Goal: Transaction & Acquisition: Purchase product/service

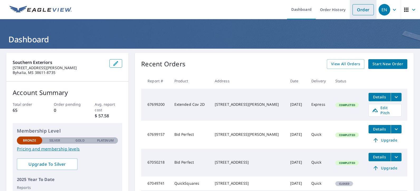
click at [364, 10] on link "Order" at bounding box center [362, 9] width 21 height 11
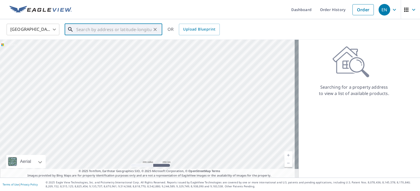
click at [131, 31] on input "text" at bounding box center [113, 29] width 75 height 15
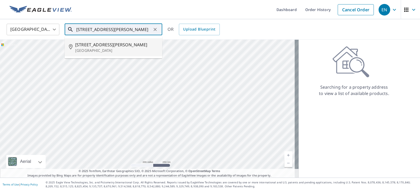
click at [111, 44] on span "[STREET_ADDRESS][PERSON_NAME]" at bounding box center [116, 45] width 83 height 6
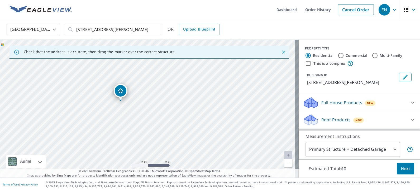
drag, startPoint x: 166, startPoint y: 113, endPoint x: 93, endPoint y: 118, distance: 72.7
click at [93, 118] on div "[STREET_ADDRESS][PERSON_NAME]" at bounding box center [149, 109] width 299 height 138
click at [170, 106] on div "[STREET_ADDRESS][PERSON_NAME]" at bounding box center [149, 109] width 299 height 138
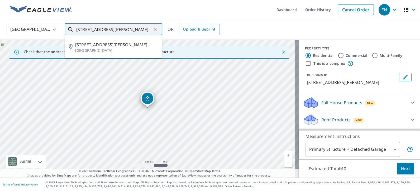
click at [86, 31] on input "[STREET_ADDRESS][PERSON_NAME]" at bounding box center [113, 29] width 75 height 15
click at [126, 45] on span "[STREET_ADDRESS][PERSON_NAME]" at bounding box center [116, 45] width 83 height 6
type input "[STREET_ADDRESS][PERSON_NAME]"
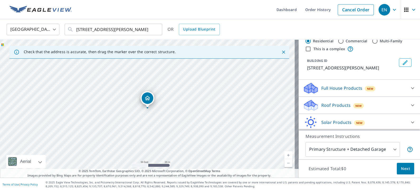
scroll to position [26, 0]
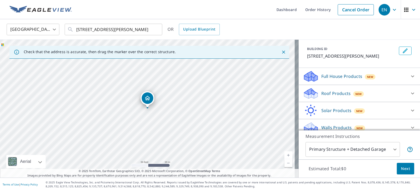
click at [409, 97] on icon at bounding box center [412, 93] width 6 height 6
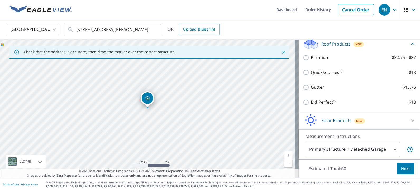
scroll to position [79, 0]
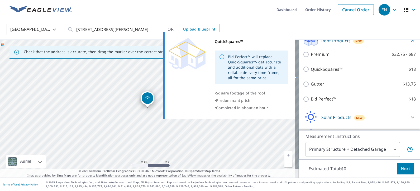
click at [303, 73] on input "QuickSquares™ $18" at bounding box center [307, 69] width 8 height 6
checkbox input "true"
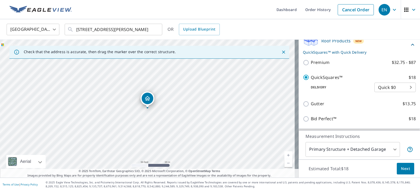
click at [403, 94] on body "EN EN Dashboard Order History Cancel Order EN [GEOGRAPHIC_DATA] [GEOGRAPHIC_DAT…" at bounding box center [210, 95] width 420 height 191
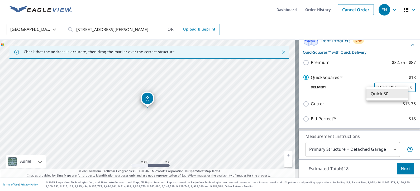
click at [382, 111] on div at bounding box center [210, 95] width 420 height 191
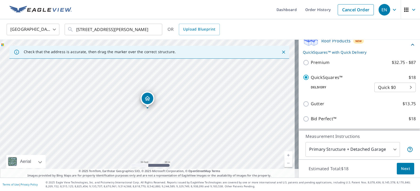
click at [356, 105] on div "Gutter $13.75" at bounding box center [359, 104] width 113 height 15
click at [403, 169] on span "Next" at bounding box center [405, 169] width 9 height 7
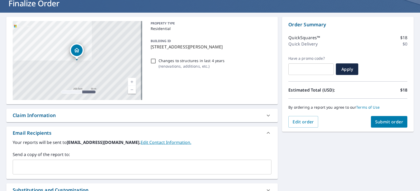
scroll to position [15, 0]
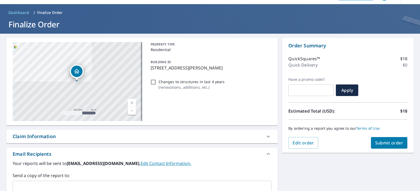
click at [386, 145] on span "Submit order" at bounding box center [389, 143] width 28 height 6
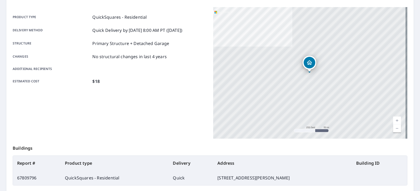
scroll to position [68, 0]
